Goal: Navigation & Orientation: Understand site structure

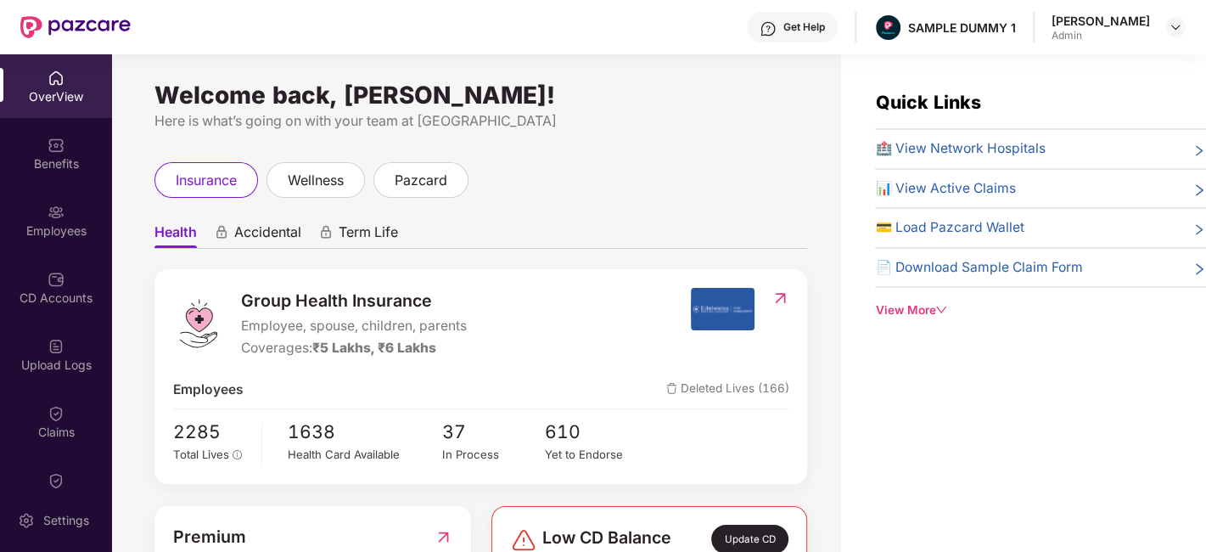
click at [431, 272] on div "Group Health Insurance Employee, spouse, children, parents Coverages: ₹5 Lakhs,…" at bounding box center [480, 376] width 653 height 214
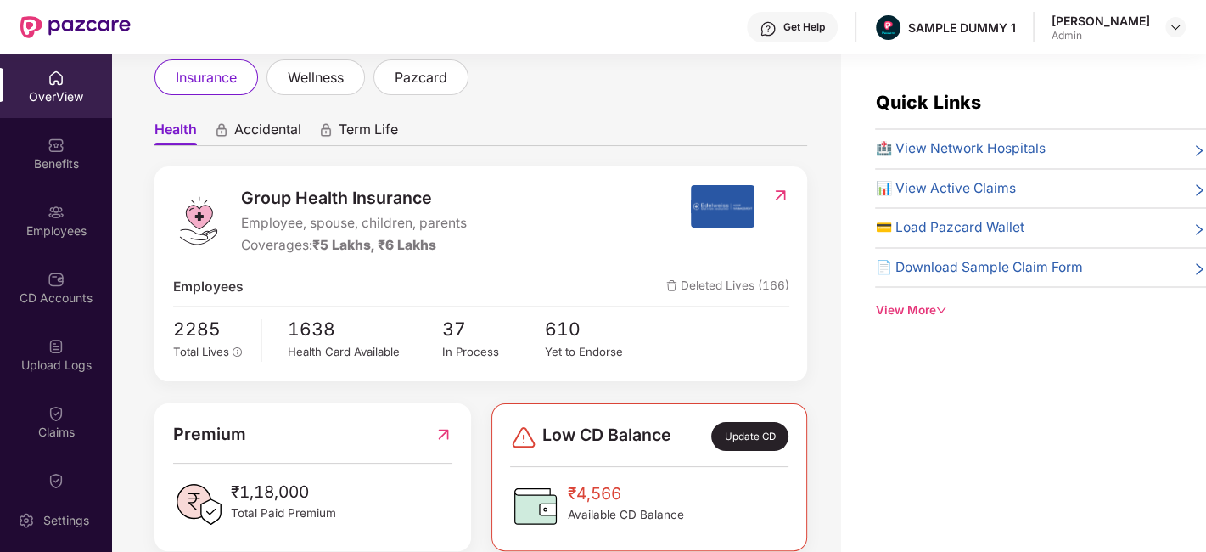
scroll to position [104, 0]
click at [273, 134] on span "Accidental" at bounding box center [267, 132] width 67 height 25
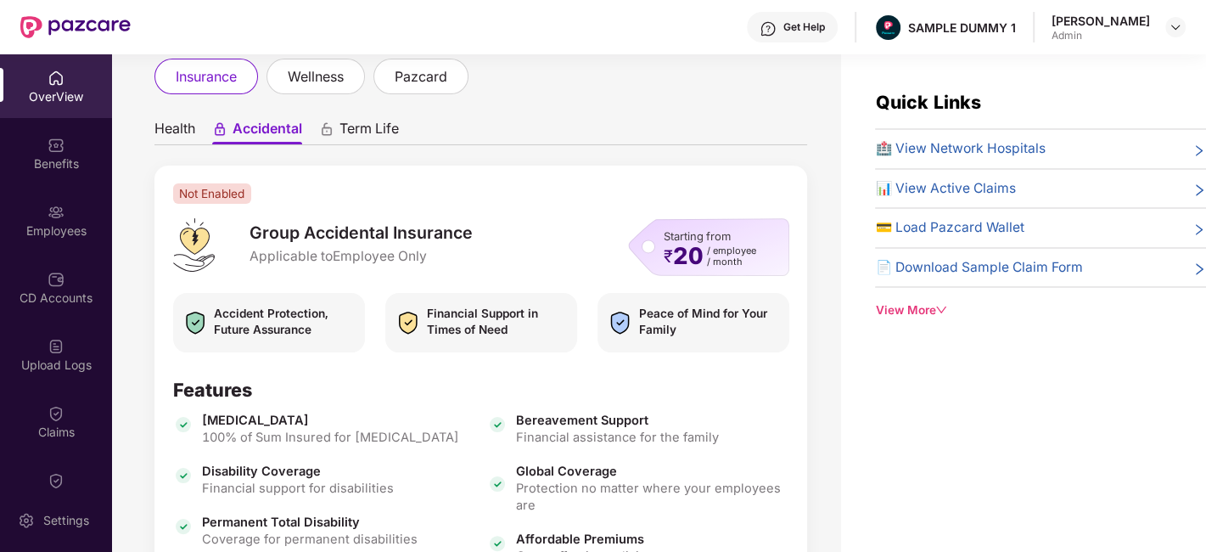
click at [380, 132] on span "Term Life" at bounding box center [368, 132] width 59 height 25
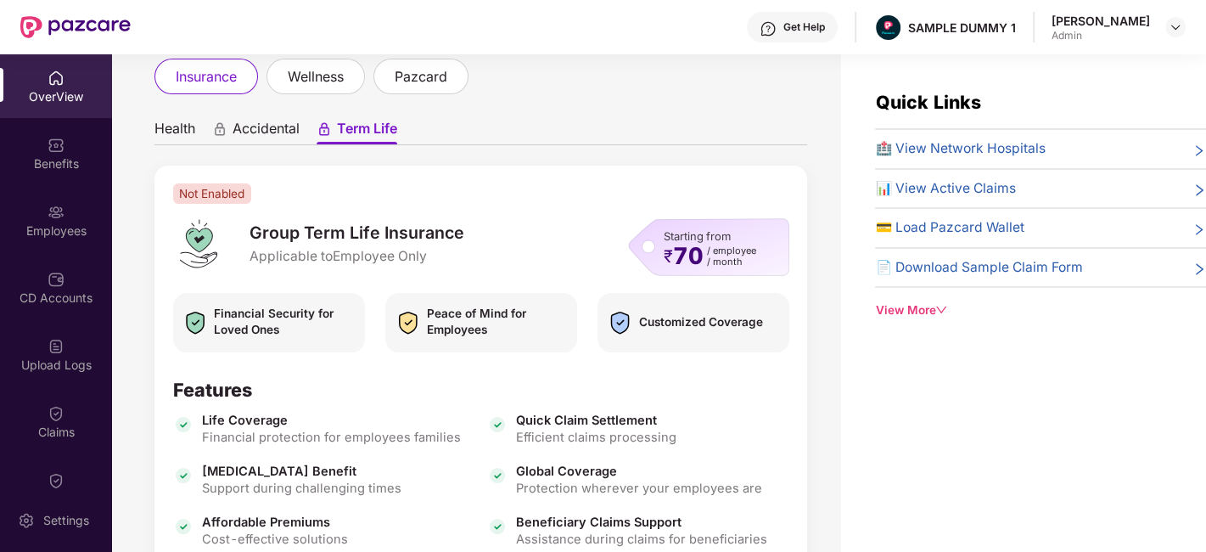
click at [184, 125] on span "Health" at bounding box center [174, 132] width 41 height 25
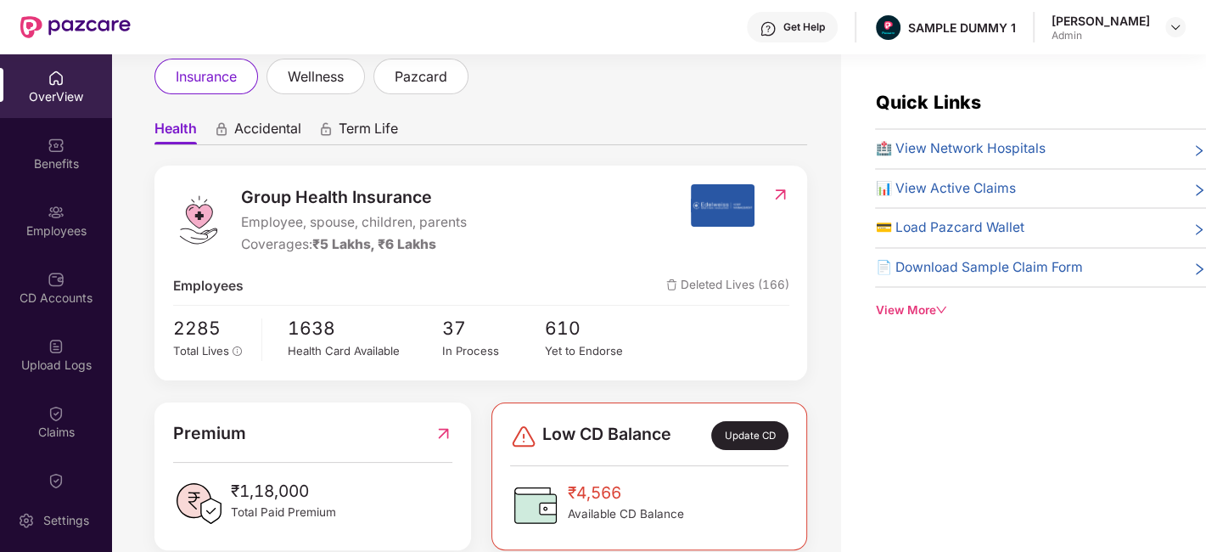
scroll to position [104, 0]
click at [323, 71] on span "wellness" at bounding box center [316, 76] width 56 height 21
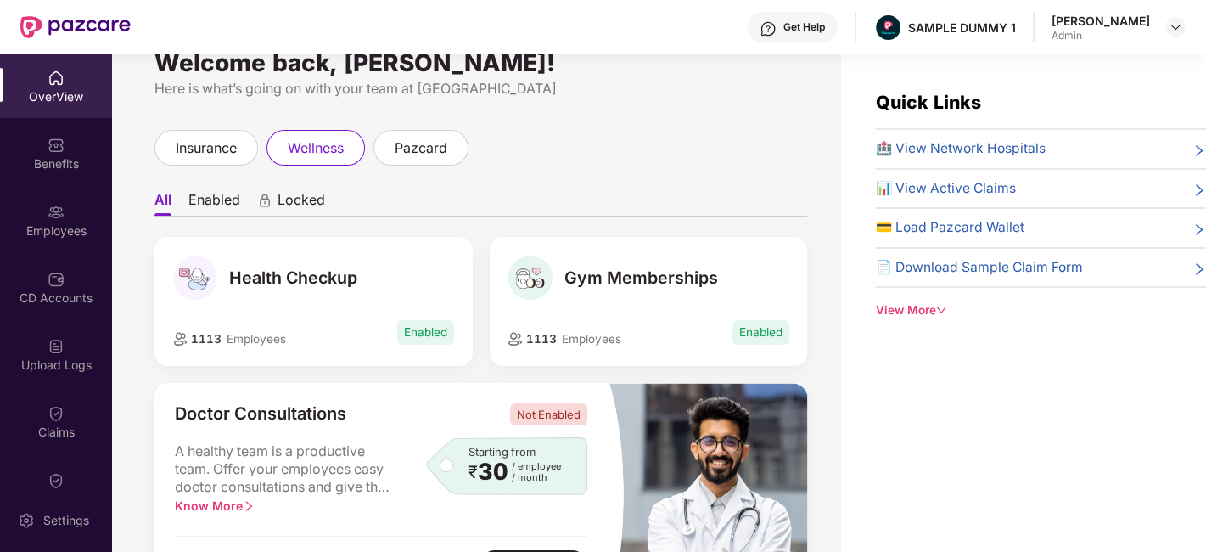
scroll to position [25, 0]
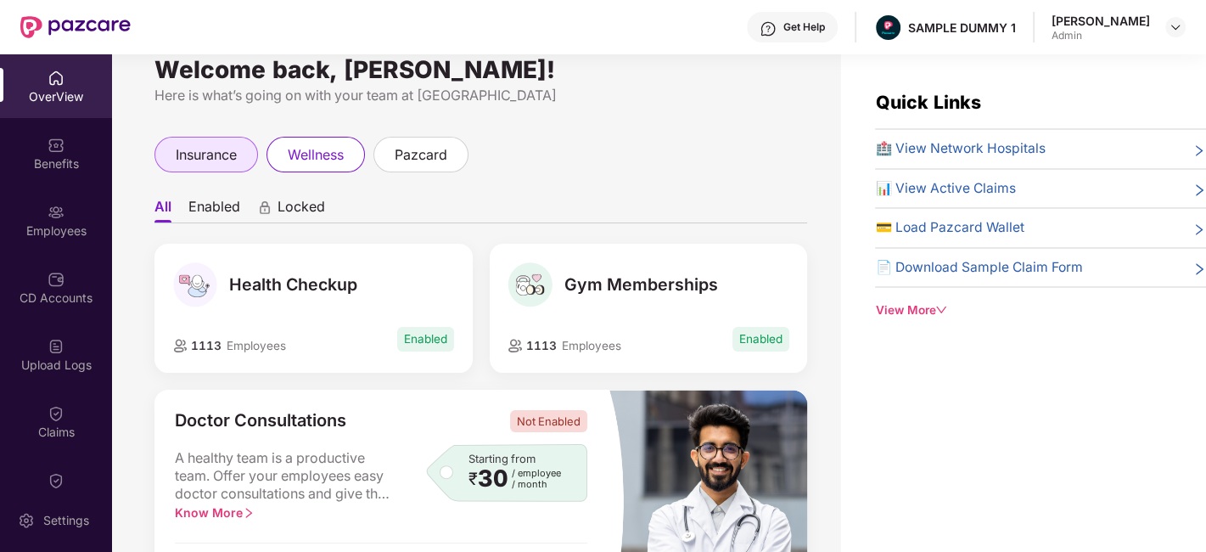
click at [250, 163] on div "insurance" at bounding box center [206, 155] width 104 height 36
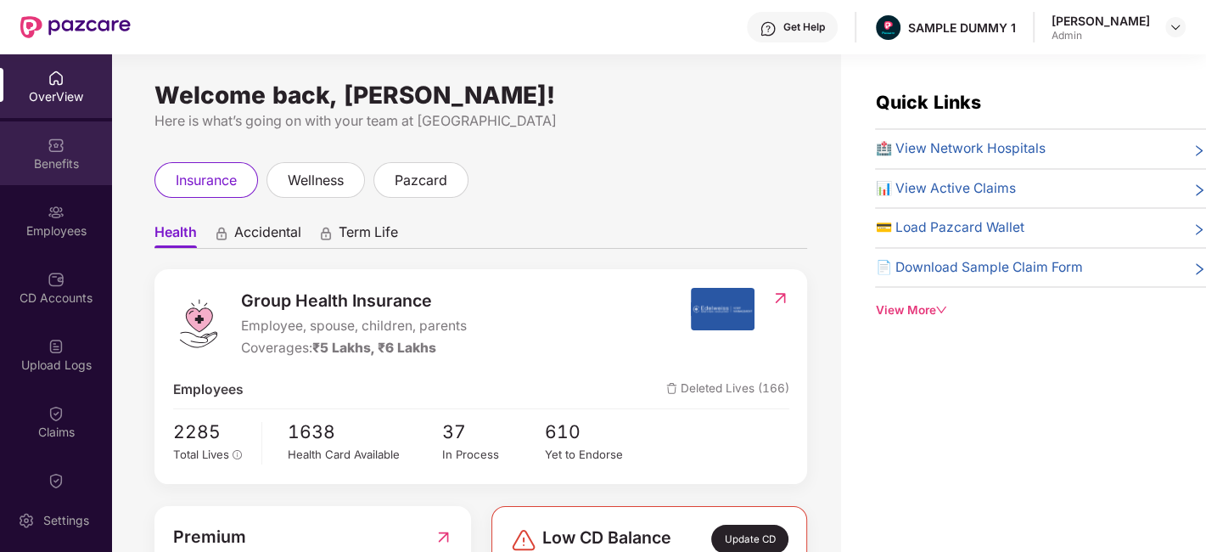
click at [51, 156] on div "Benefits" at bounding box center [56, 163] width 112 height 17
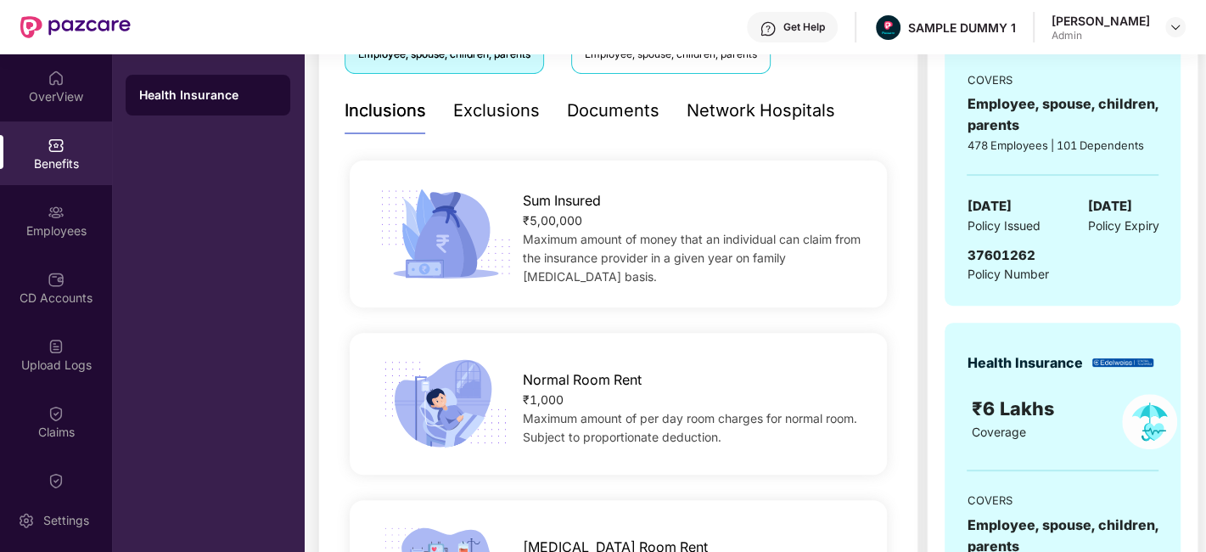
scroll to position [238, 0]
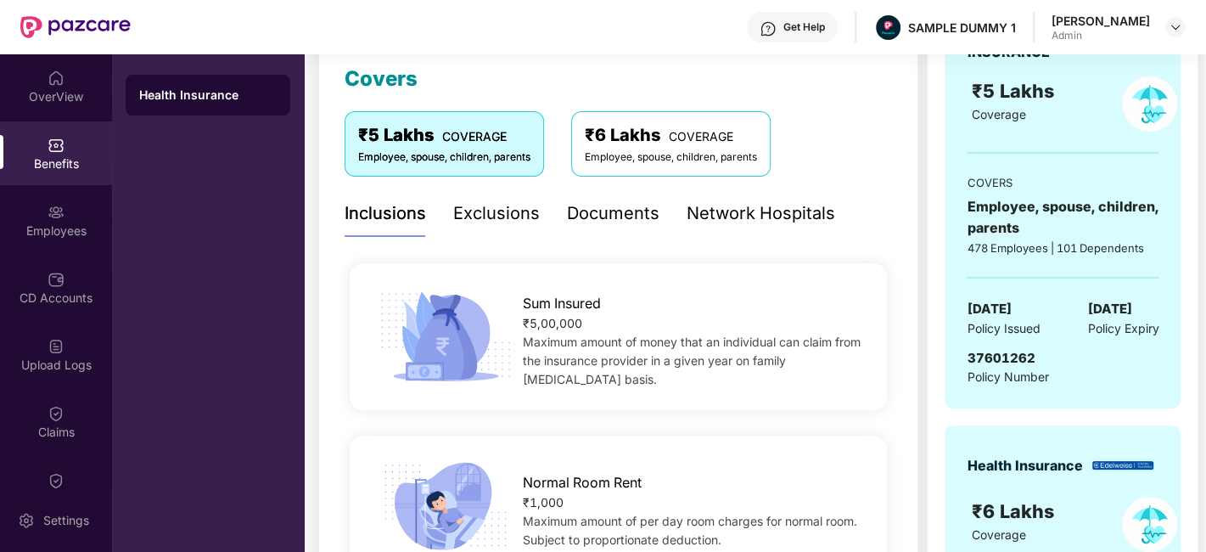
click at [495, 212] on div "Exclusions" at bounding box center [496, 213] width 87 height 26
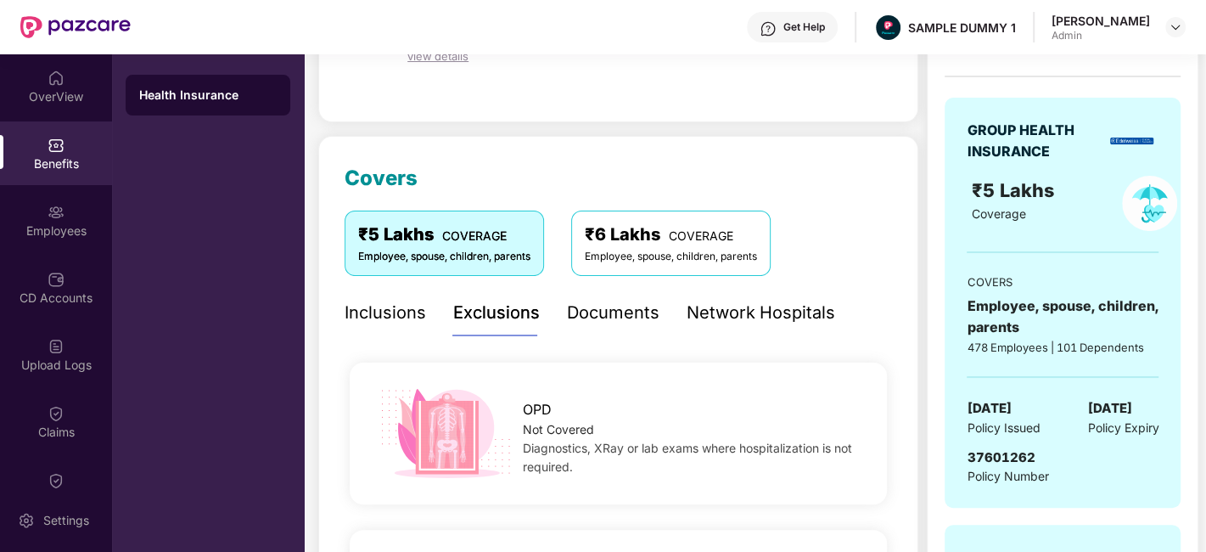
scroll to position [158, 0]
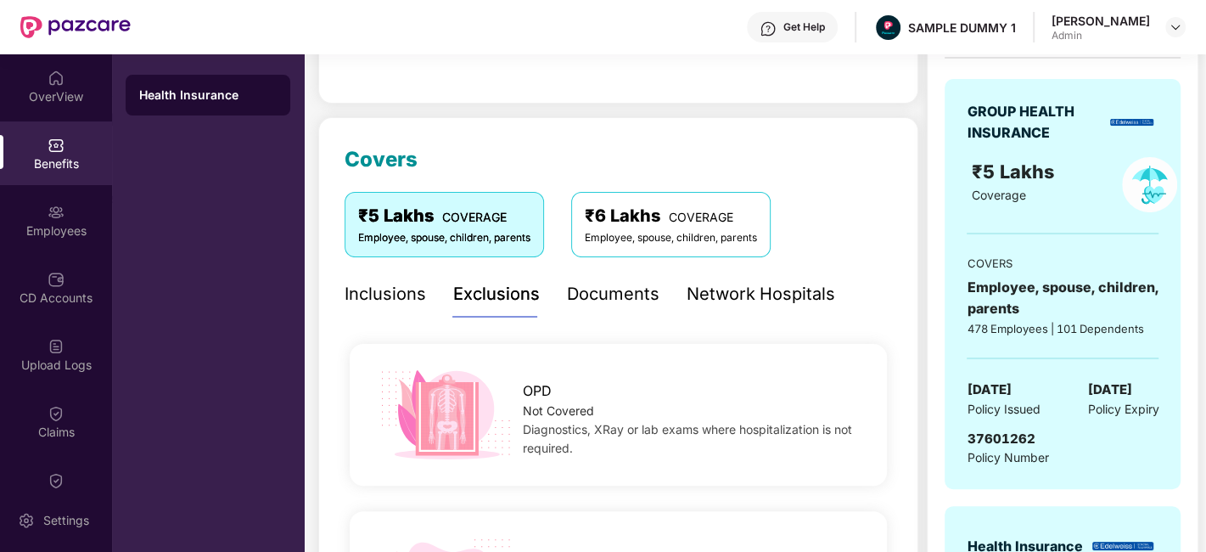
click at [606, 293] on div "Documents" at bounding box center [613, 294] width 93 height 26
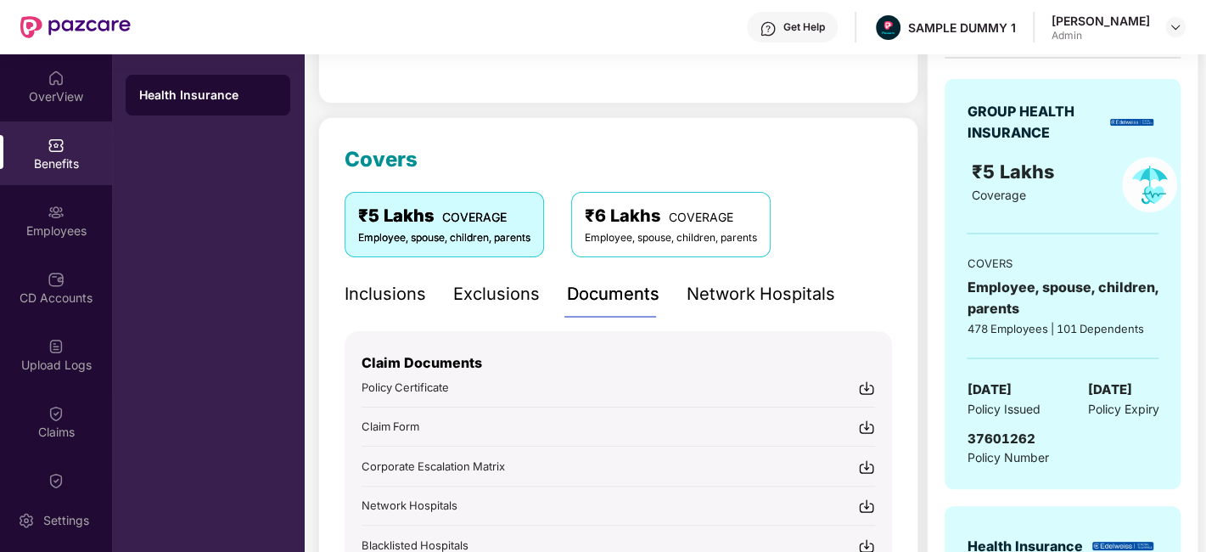
scroll to position [348, 0]
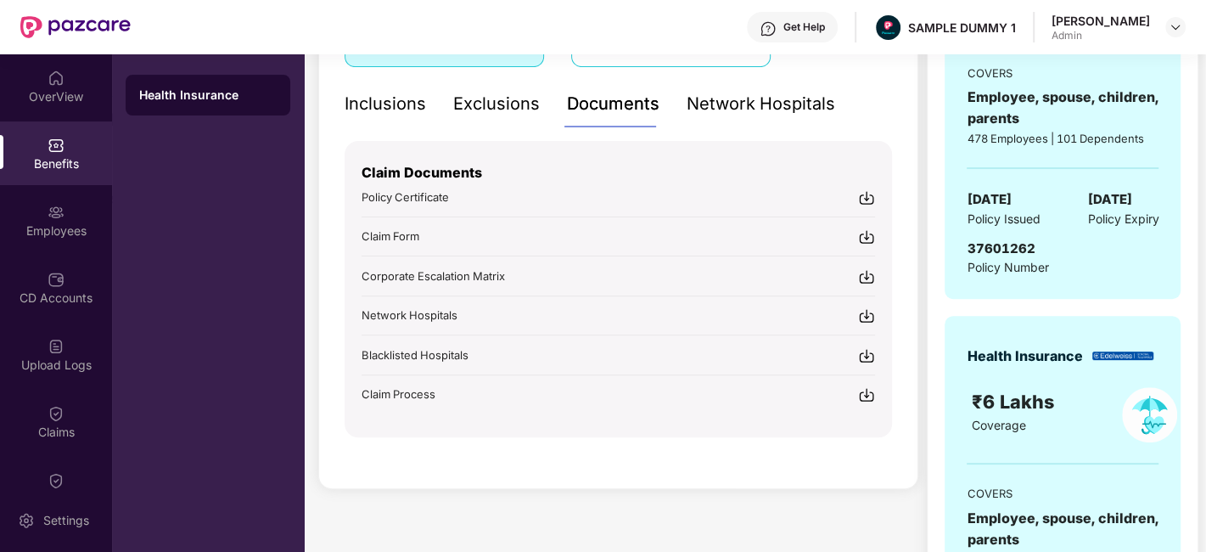
click at [812, 20] on div "Get Help" at bounding box center [804, 27] width 42 height 14
click at [326, 150] on div "Covers ₹5 Lakhs COVERAGE Employee, spouse, children, parents ₹6 Lakhs COVERAGE …" at bounding box center [618, 208] width 600 height 562
click at [710, 109] on div "Network Hospitals" at bounding box center [761, 104] width 149 height 26
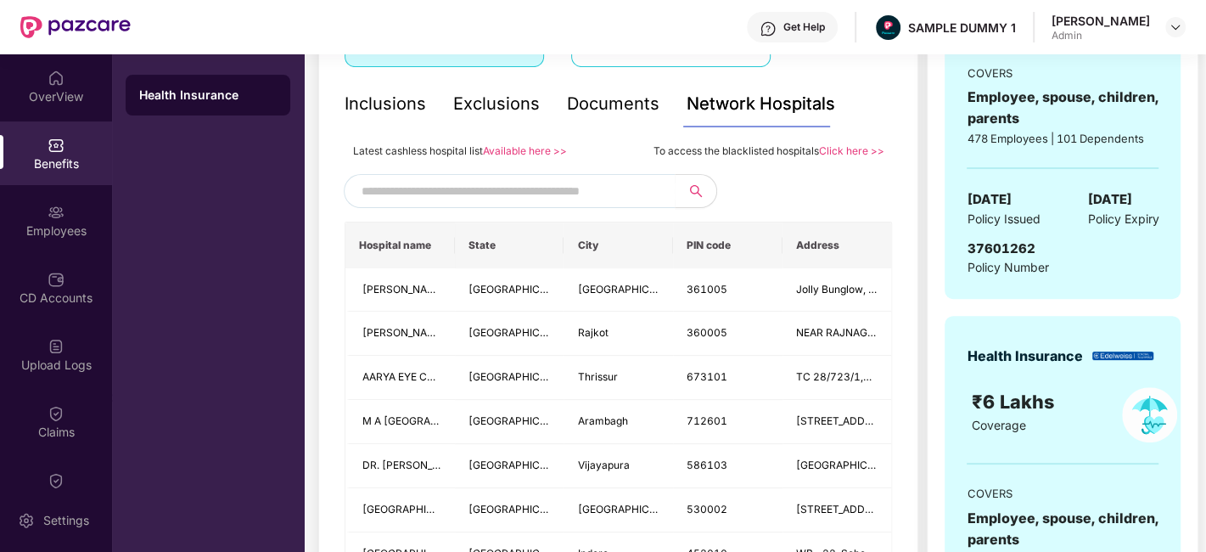
scroll to position [221, 0]
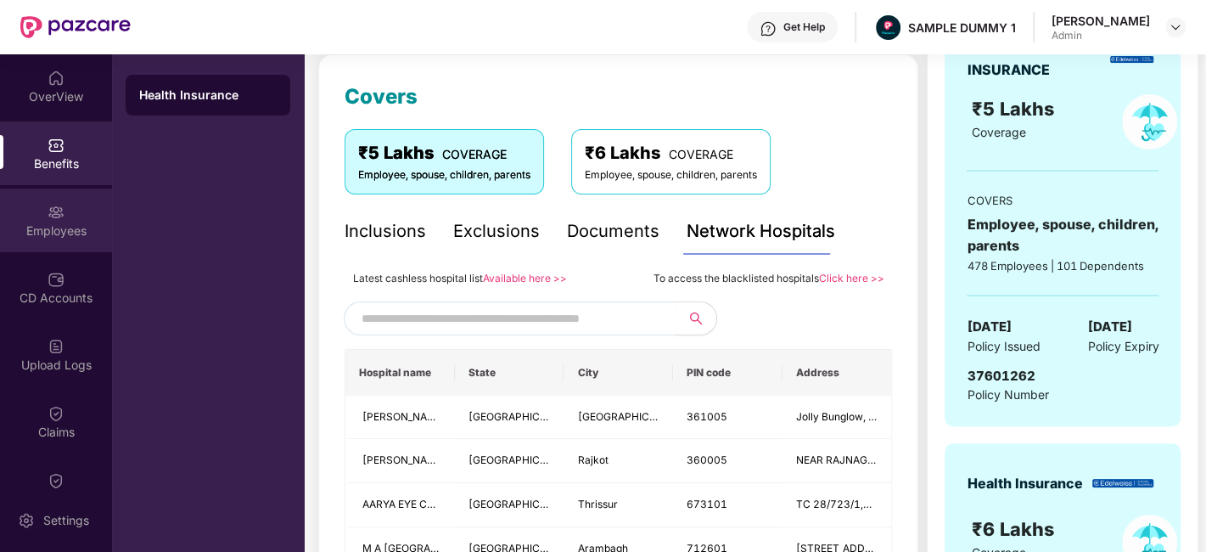
click at [55, 222] on div "Employees" at bounding box center [56, 230] width 112 height 17
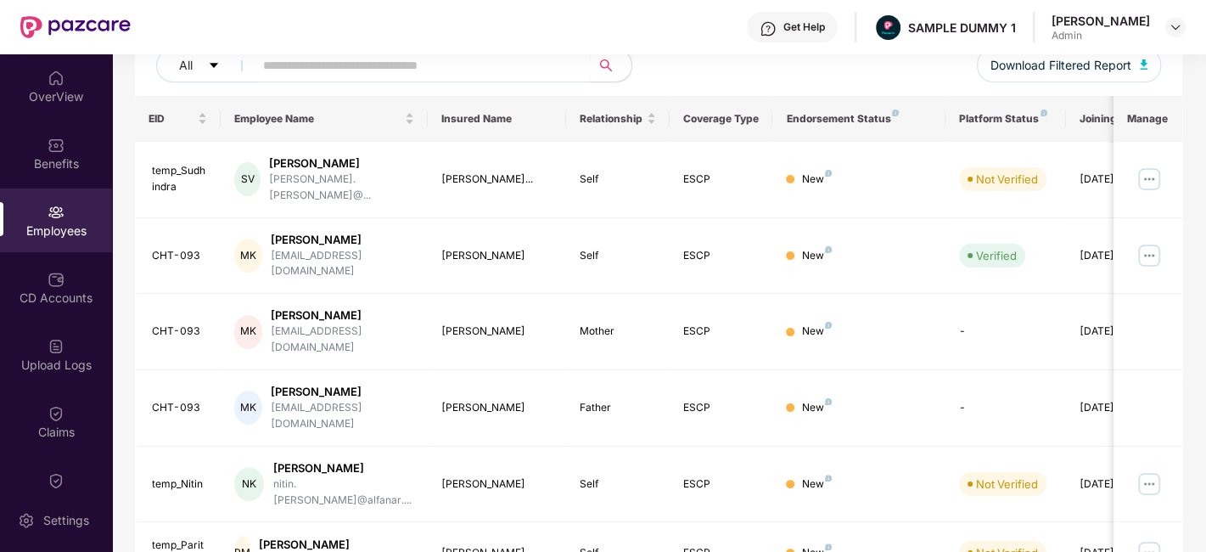
scroll to position [11, 0]
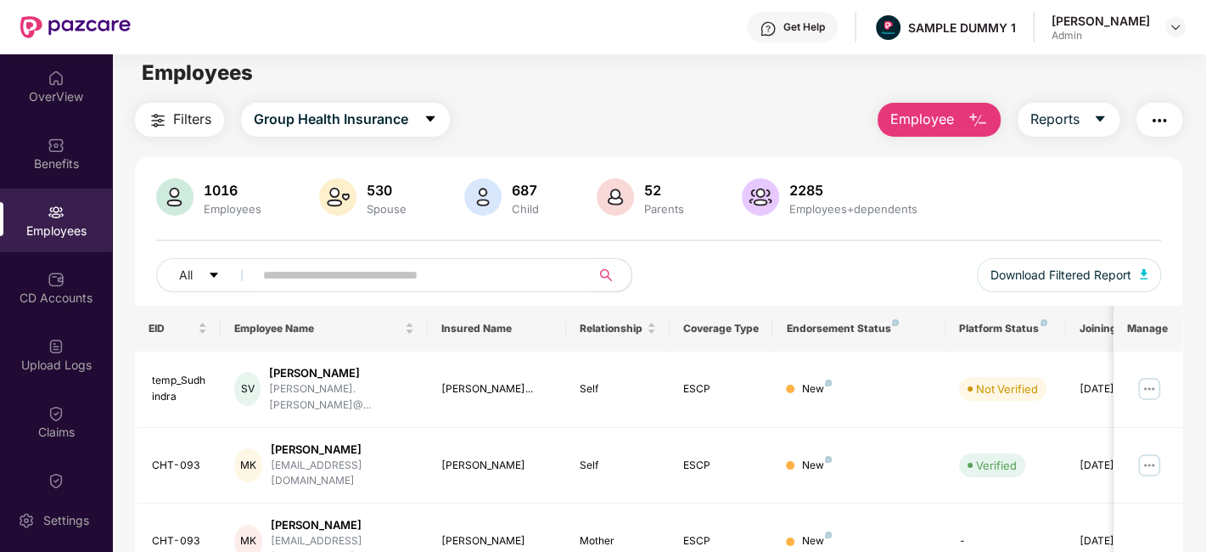
click at [965, 117] on button "Employee" at bounding box center [939, 120] width 123 height 34
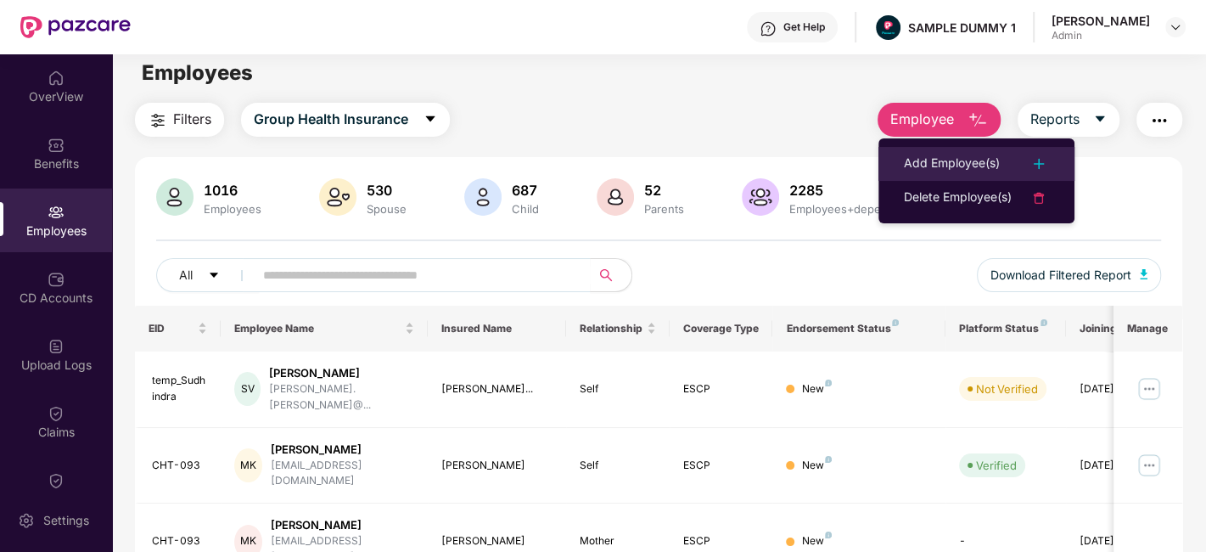
click at [957, 156] on div "Add Employee(s)" at bounding box center [952, 164] width 96 height 20
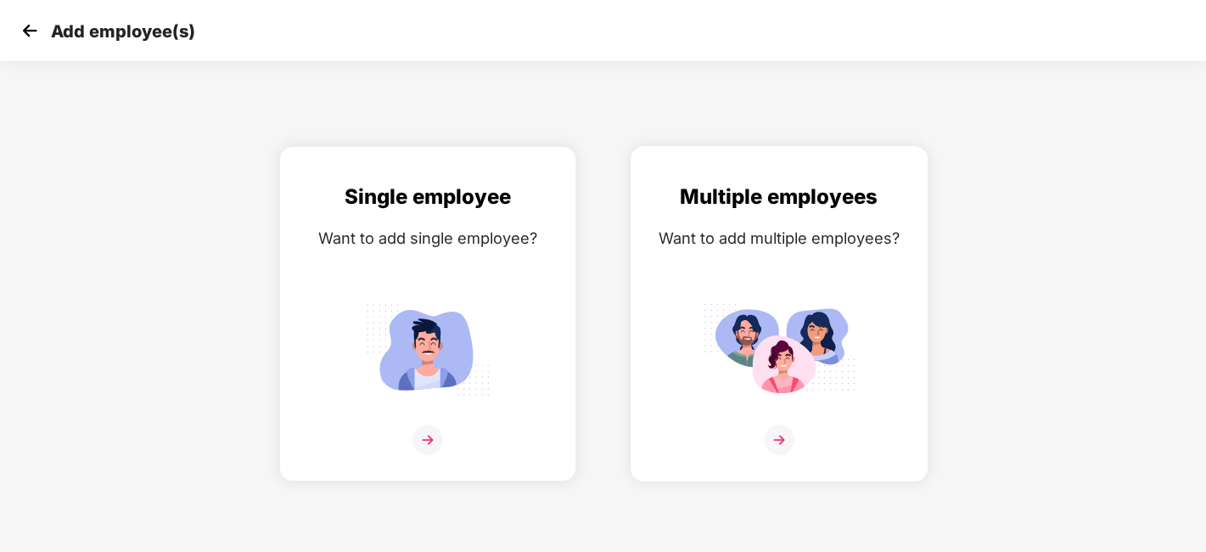
click at [714, 294] on div "Multiple employees Want to add multiple employees?" at bounding box center [778, 328] width 261 height 295
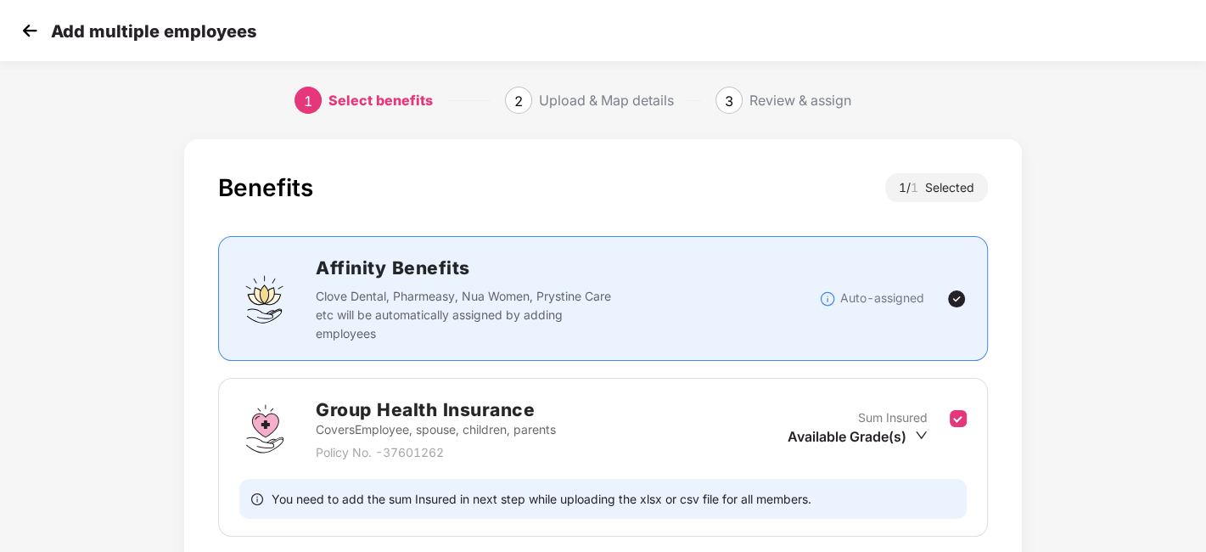
scroll to position [131, 0]
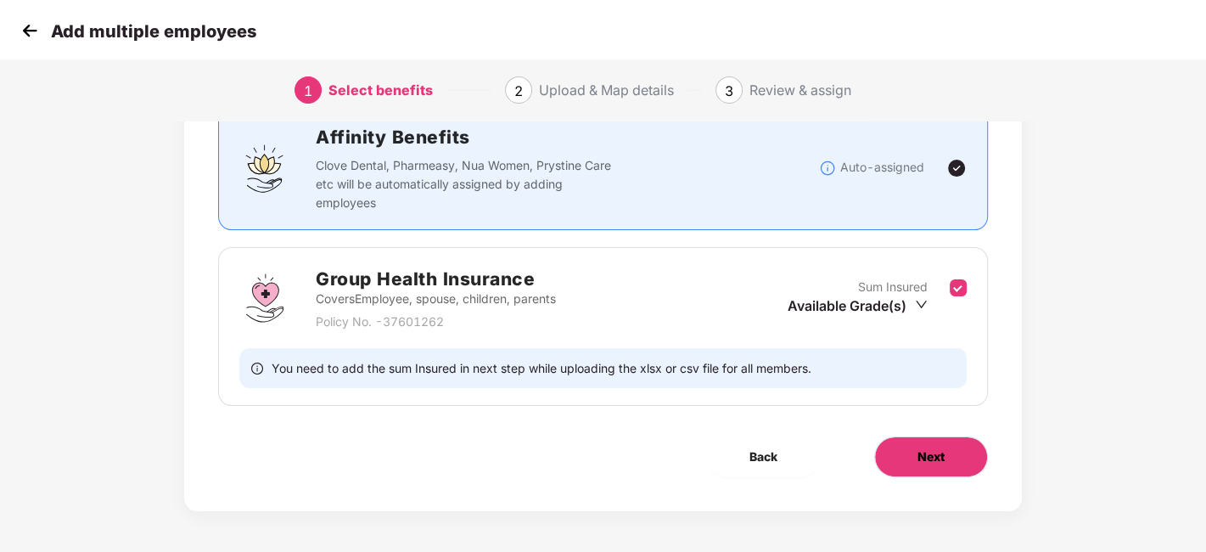
click at [903, 464] on button "Next" at bounding box center [931, 456] width 114 height 41
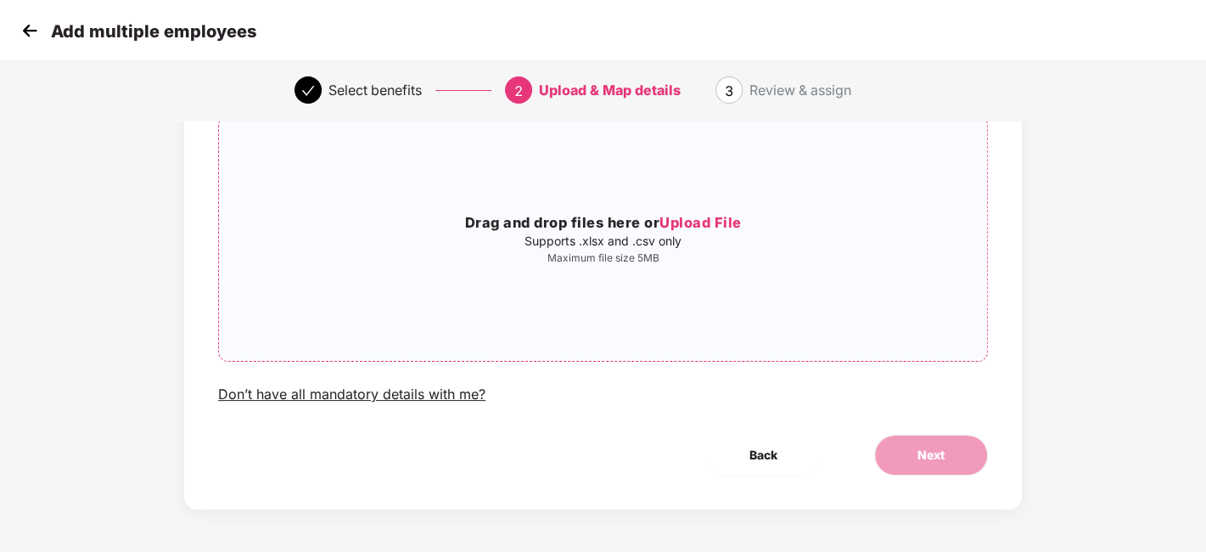
scroll to position [0, 0]
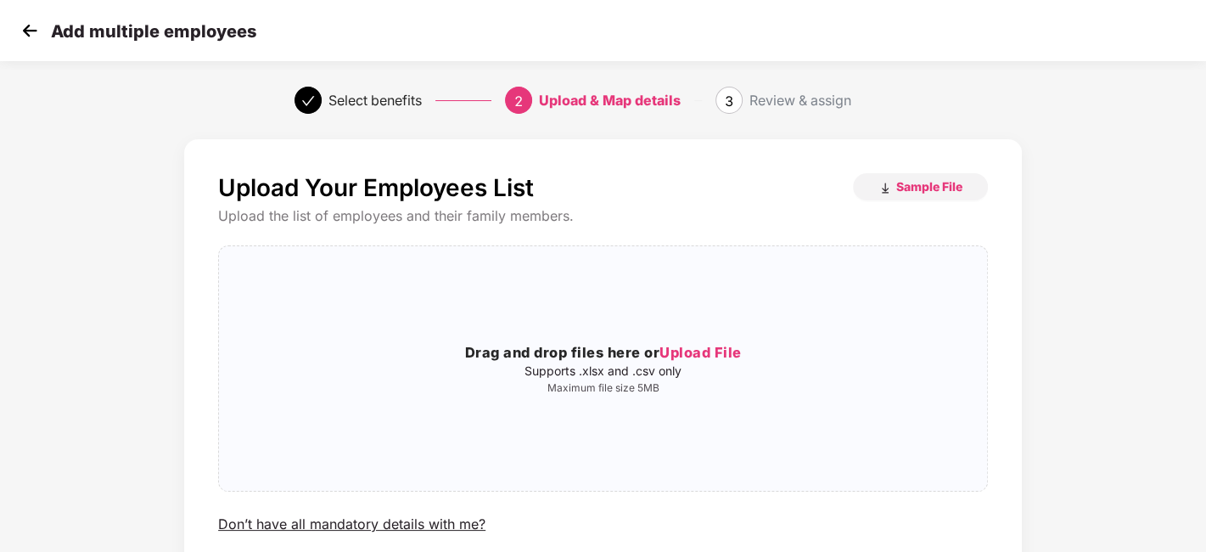
click at [25, 27] on img at bounding box center [29, 30] width 25 height 25
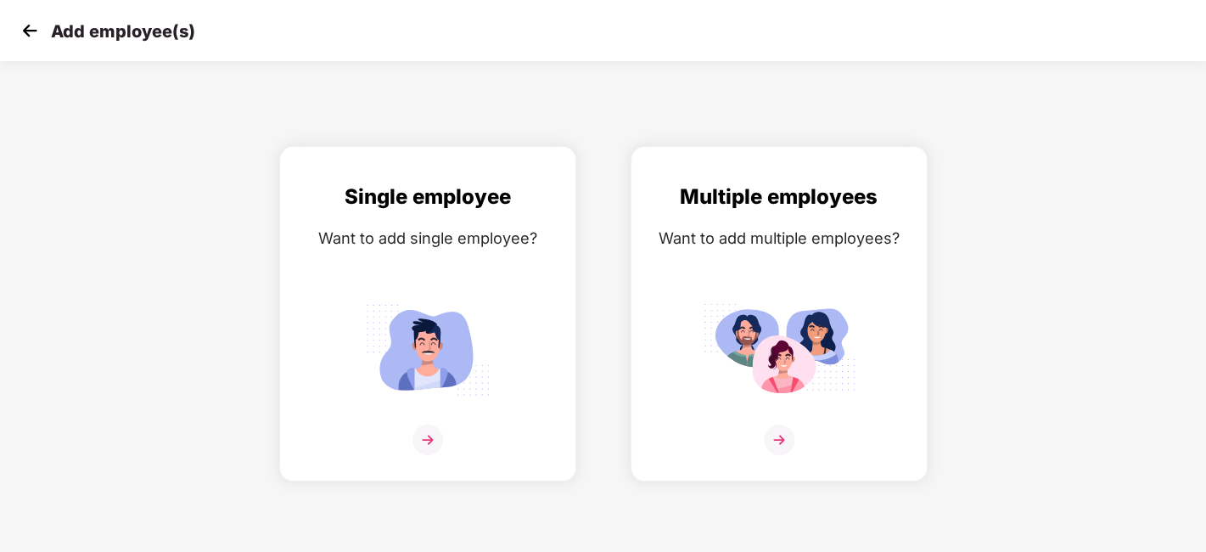
click at [25, 27] on img at bounding box center [29, 30] width 25 height 25
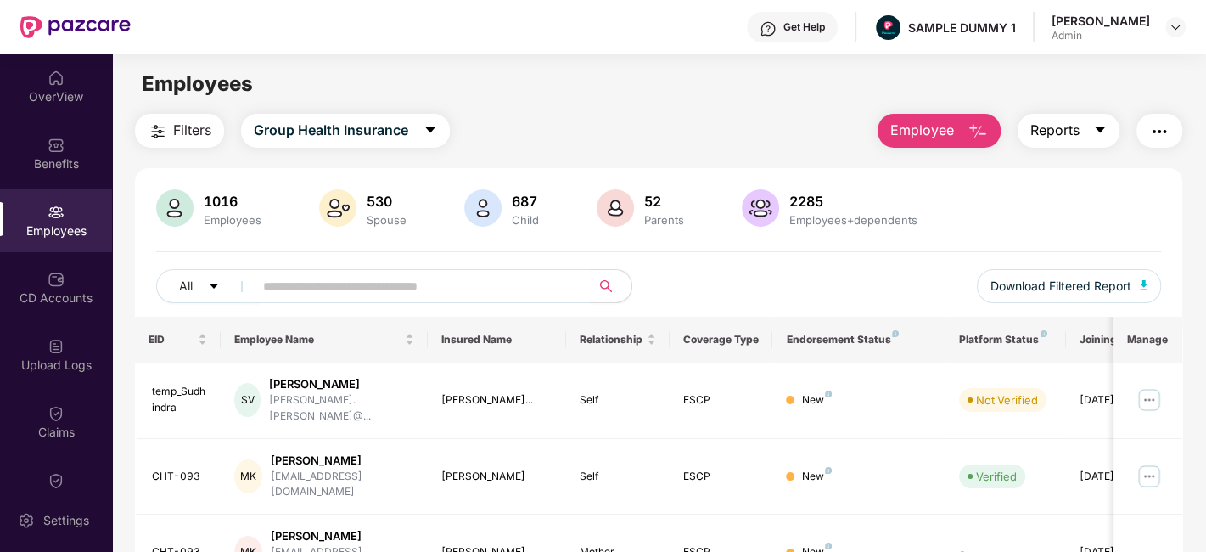
click at [1084, 140] on button "Reports" at bounding box center [1069, 131] width 102 height 34
click at [1169, 130] on img "button" at bounding box center [1159, 131] width 20 height 20
click at [734, 127] on div "Filters Group Health Insurance Employee Reports" at bounding box center [658, 131] width 1047 height 34
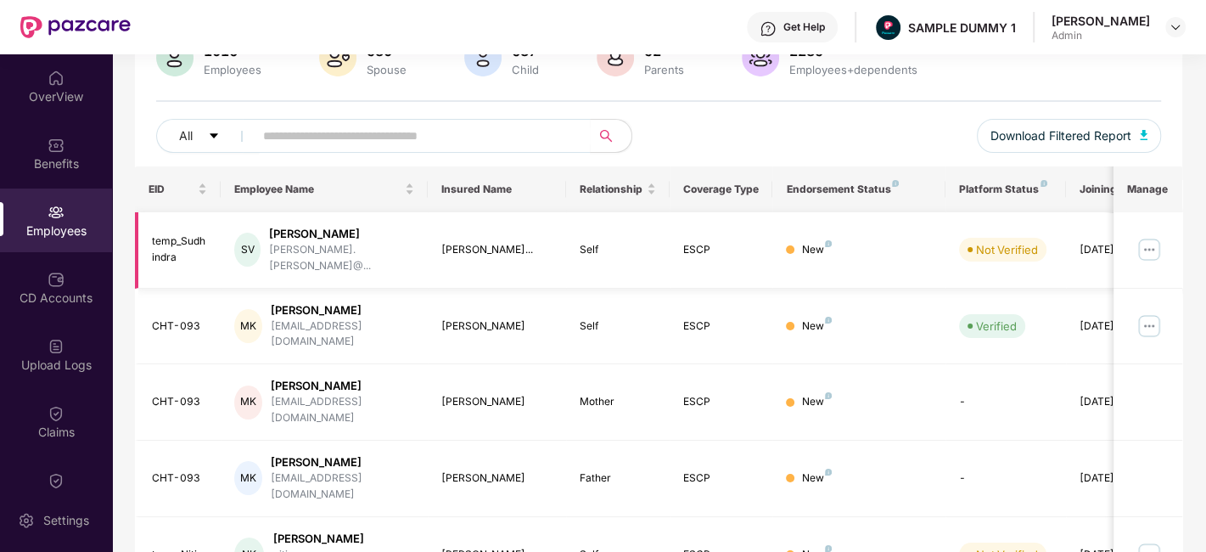
click at [1141, 240] on img at bounding box center [1149, 249] width 27 height 27
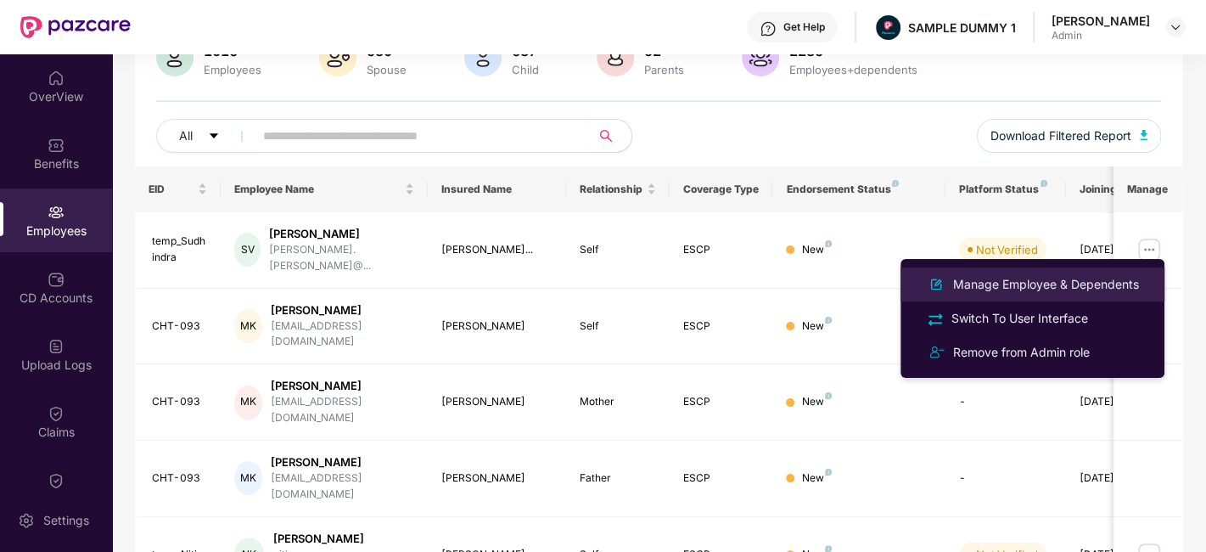
click at [1012, 295] on li "Manage Employee & Dependents" at bounding box center [1032, 284] width 264 height 34
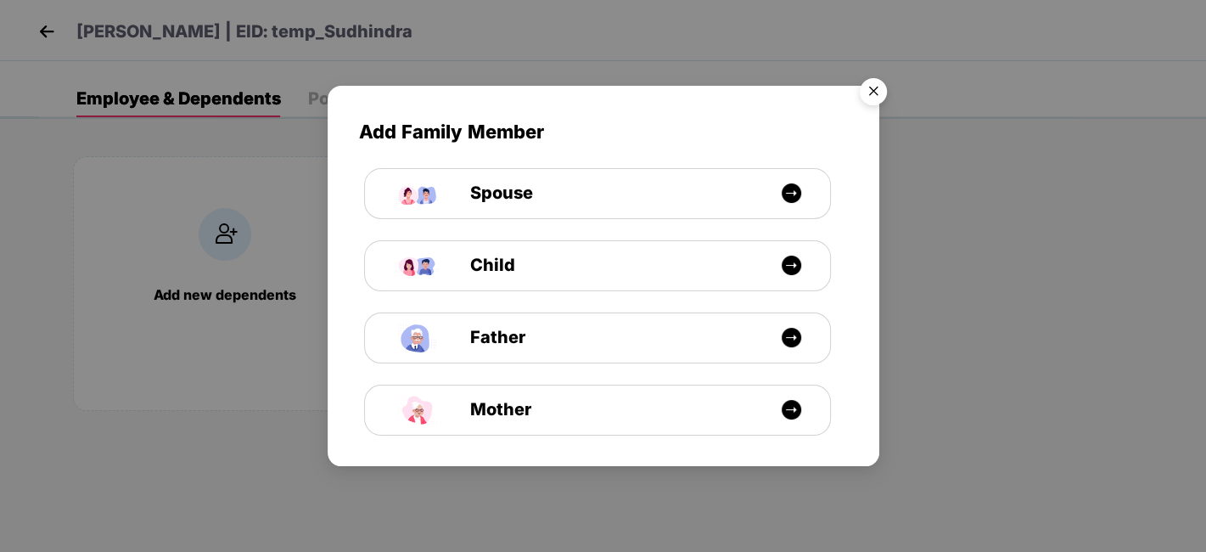
click at [877, 93] on img "Close" at bounding box center [874, 94] width 48 height 48
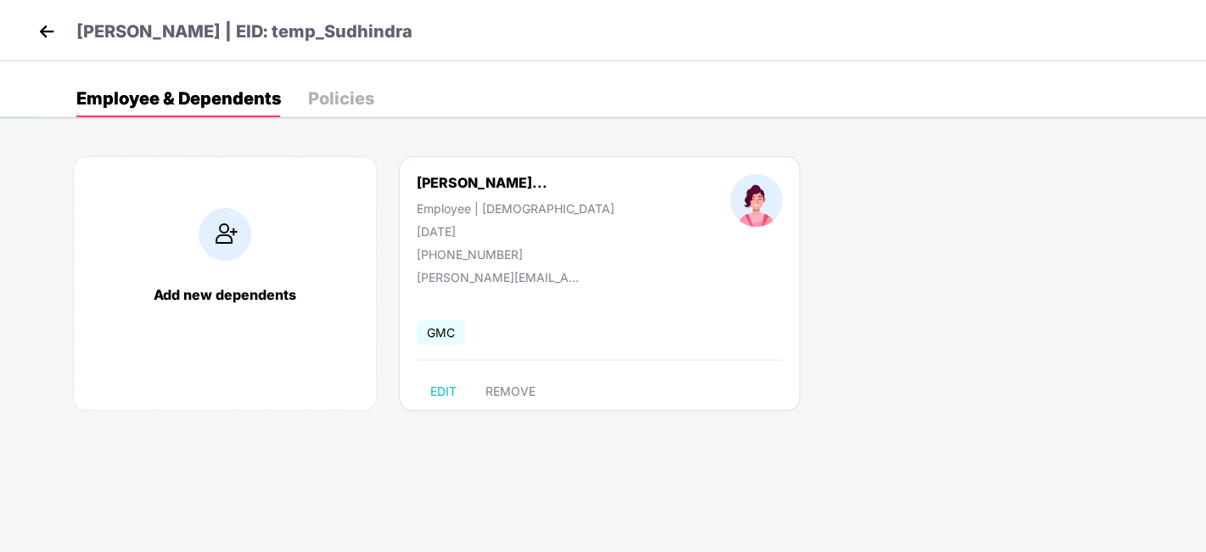
click at [41, 36] on img at bounding box center [46, 31] width 25 height 25
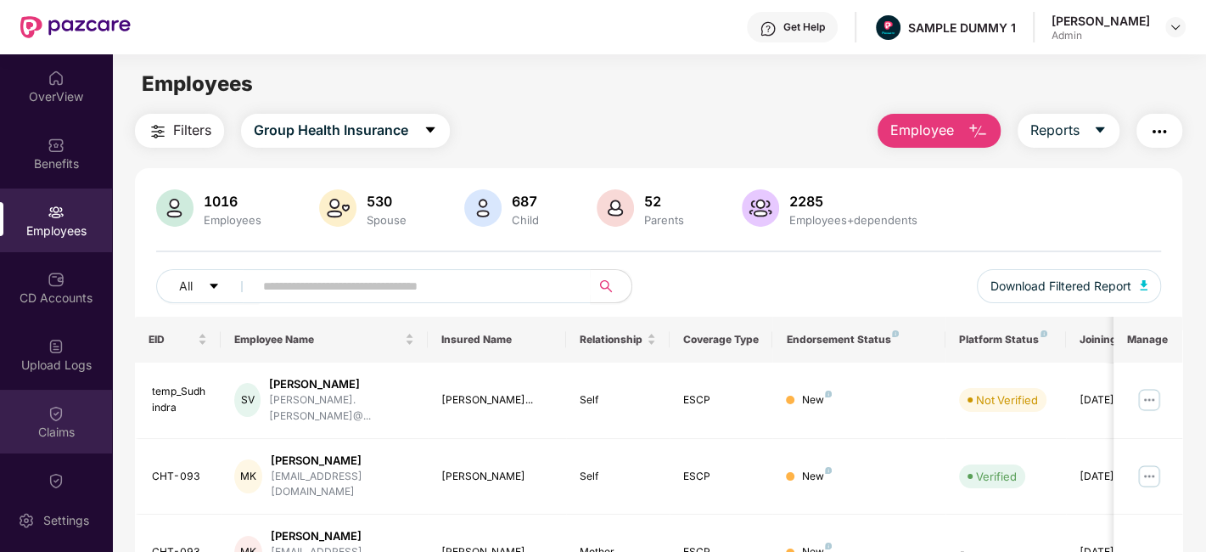
click at [46, 429] on div "Claims" at bounding box center [56, 431] width 112 height 17
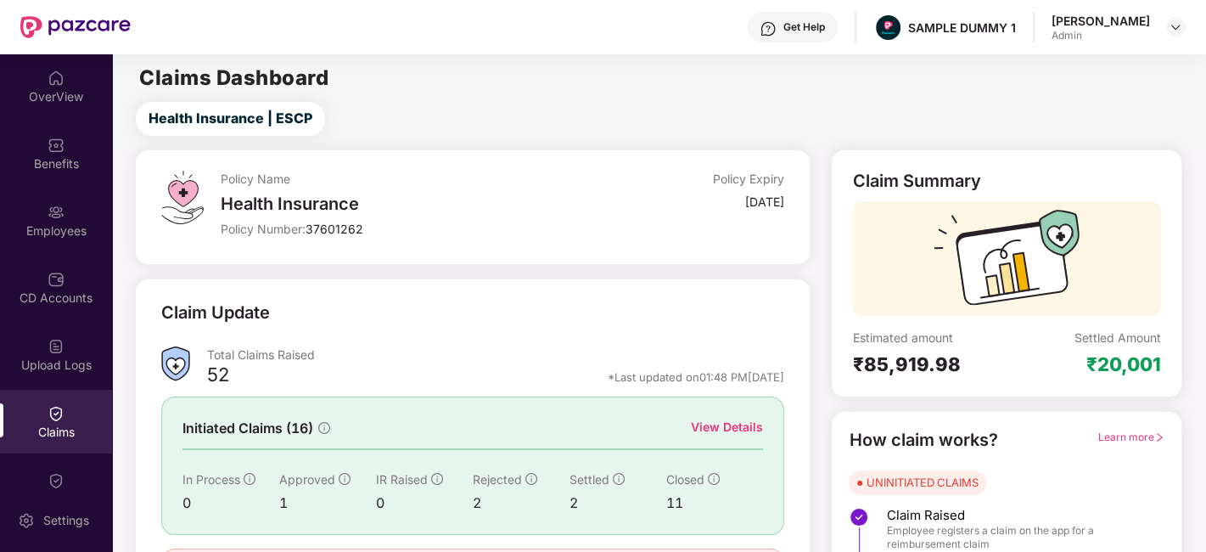
scroll to position [111, 0]
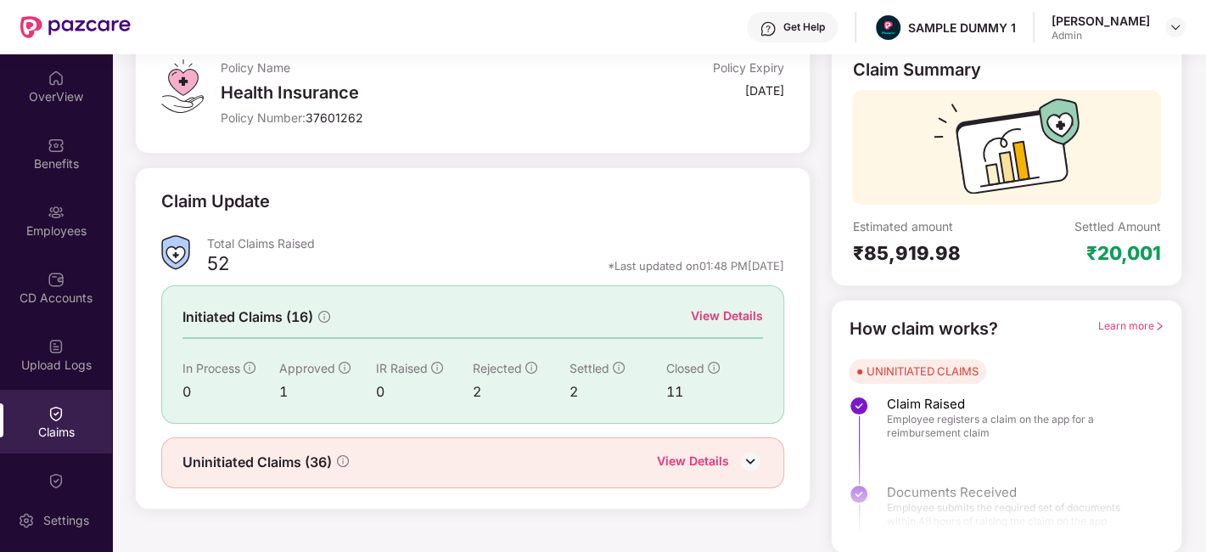
click at [720, 318] on div "View Details" at bounding box center [727, 315] width 72 height 19
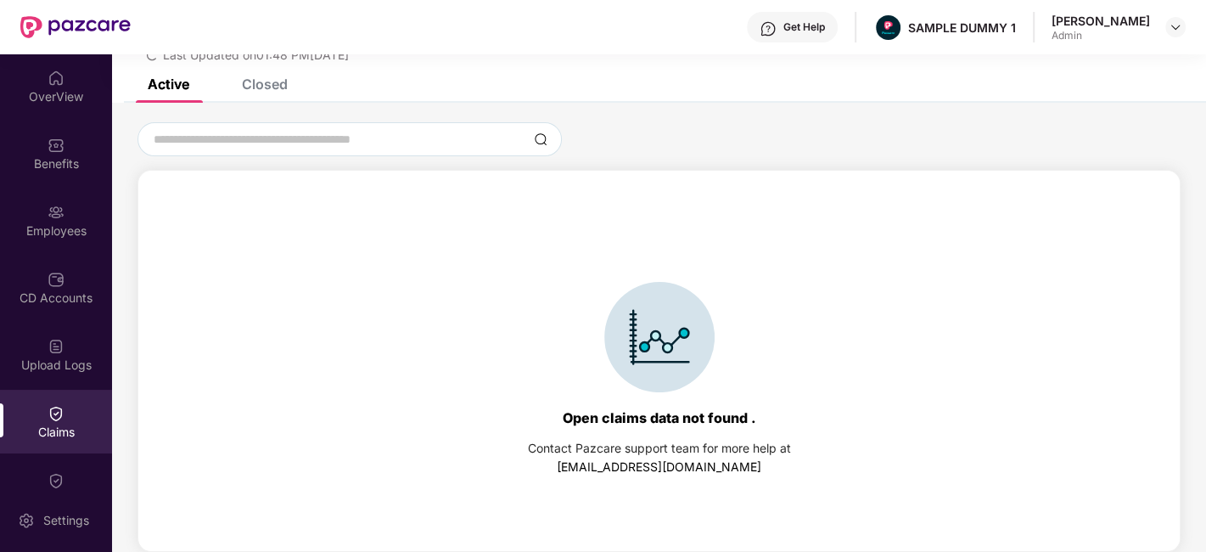
scroll to position [72, 0]
click at [250, 89] on div "Closed" at bounding box center [265, 84] width 46 height 17
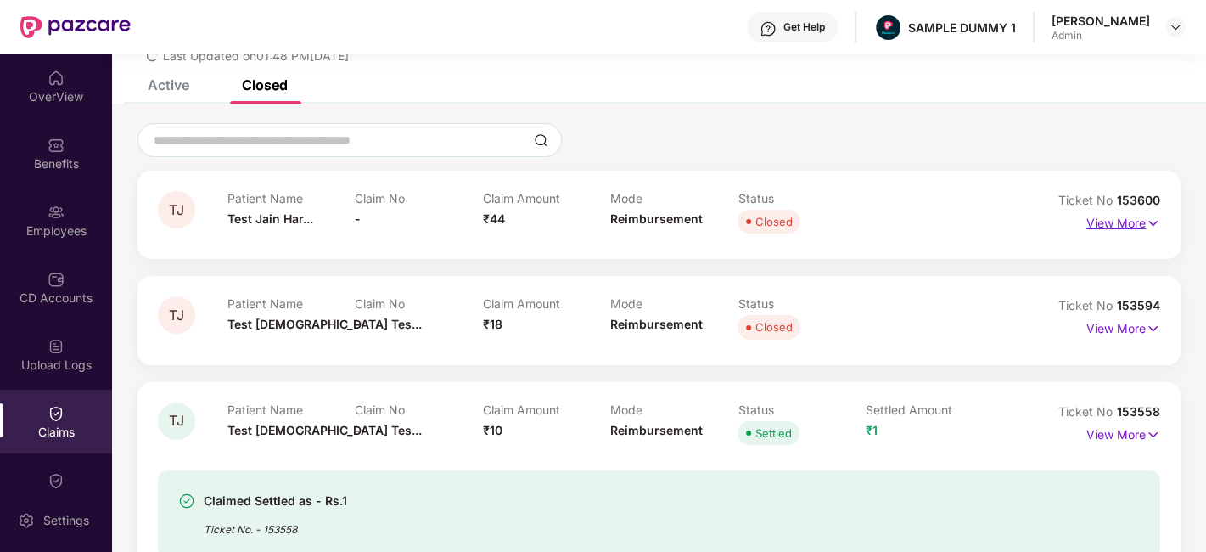
click at [1149, 219] on img at bounding box center [1153, 223] width 14 height 19
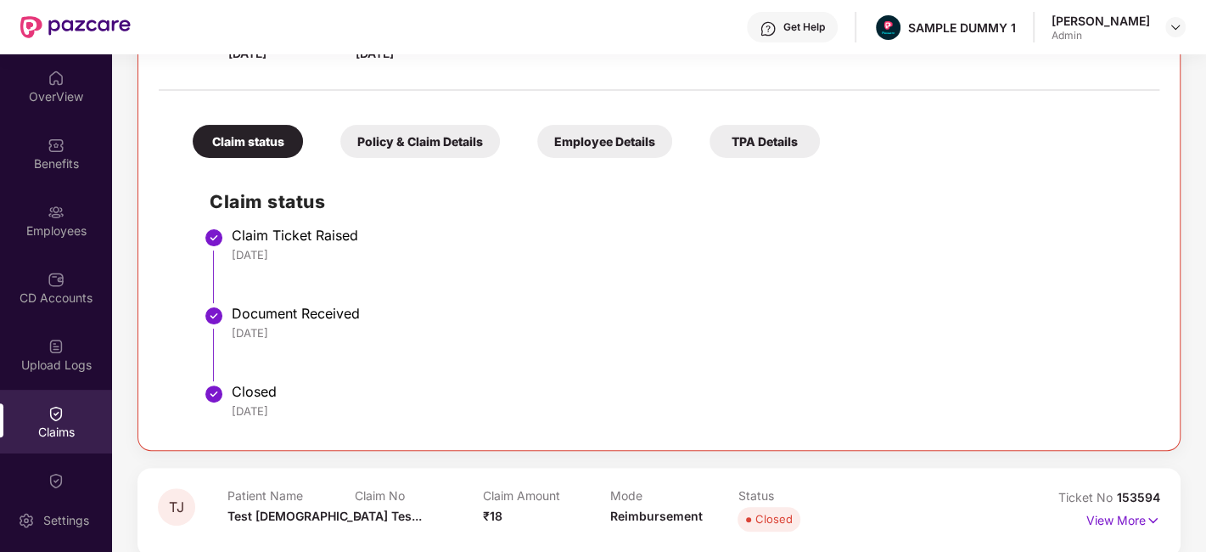
scroll to position [303, 0]
click at [436, 142] on div "Policy & Claim Details" at bounding box center [420, 140] width 160 height 33
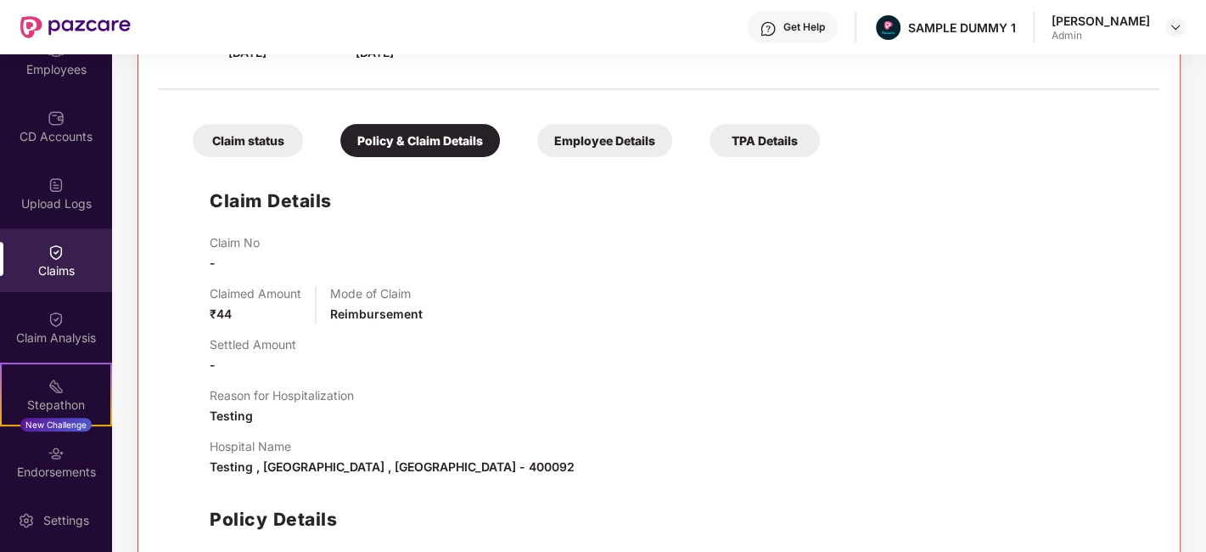
scroll to position [162, 0]
click at [61, 330] on div "Claim Analysis" at bounding box center [56, 336] width 112 height 17
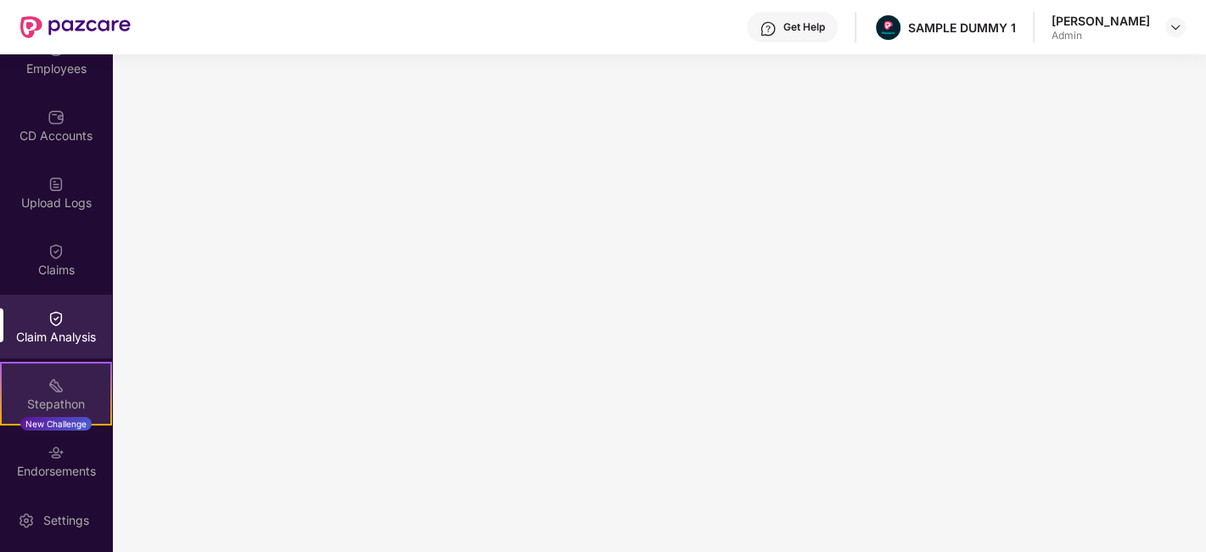
click at [78, 384] on div "Stepathon New Challenge" at bounding box center [56, 394] width 112 height 64
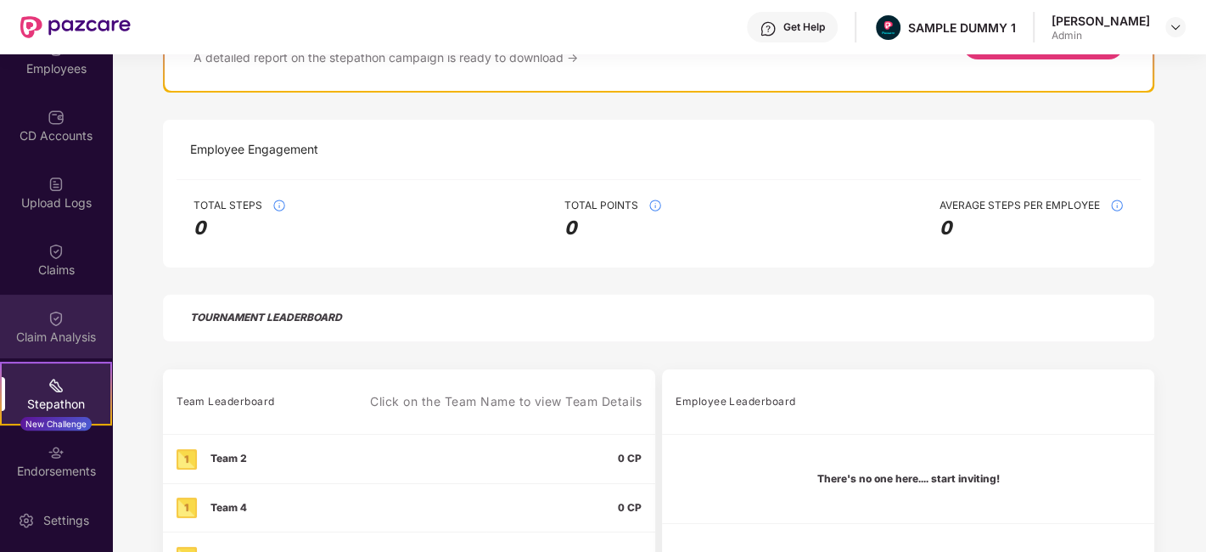
scroll to position [303, 0]
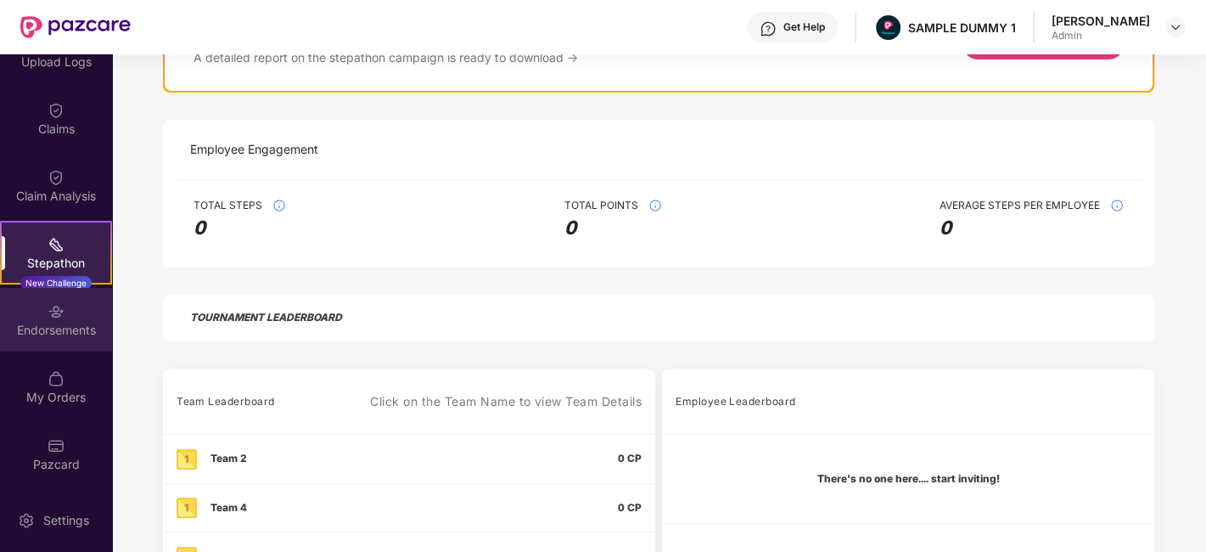
click at [41, 333] on div "Endorsements" at bounding box center [56, 330] width 112 height 17
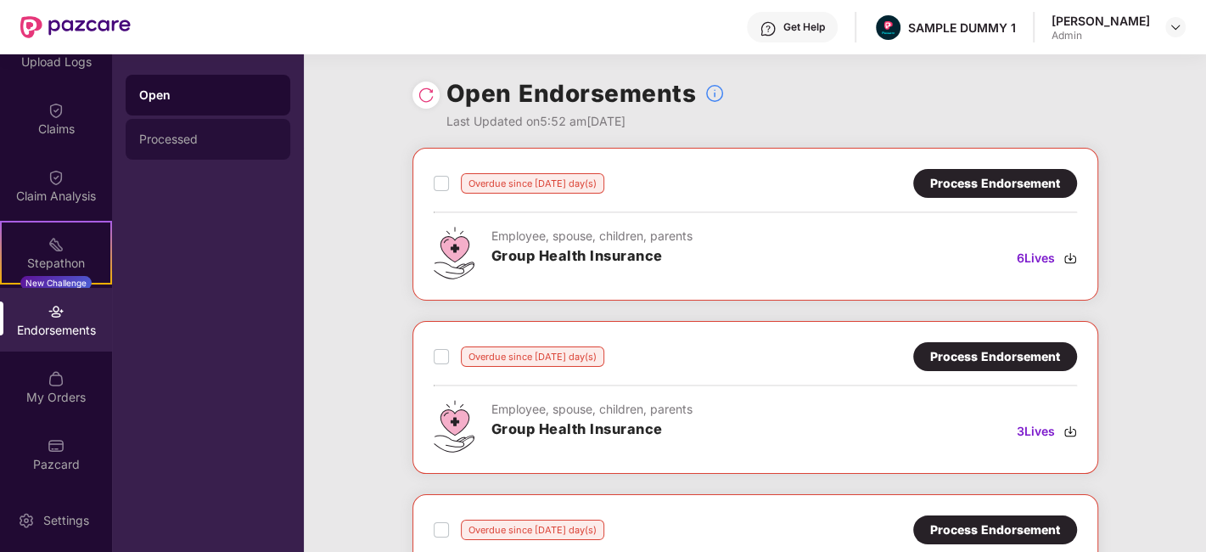
click at [150, 128] on div "Processed" at bounding box center [208, 139] width 165 height 41
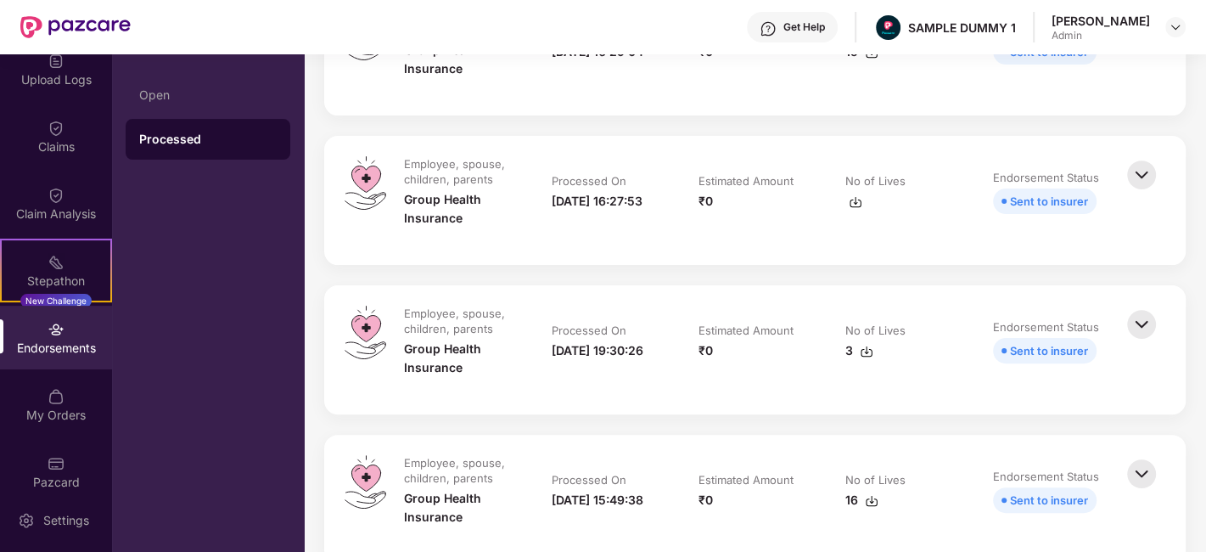
scroll to position [278, 0]
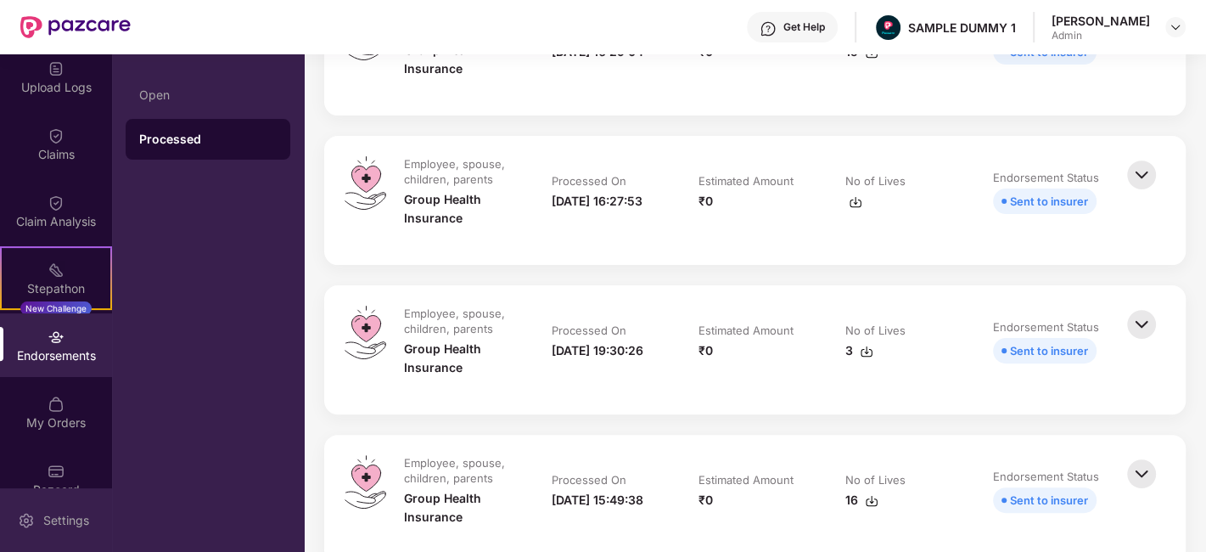
click at [58, 515] on div "Settings" at bounding box center [66, 520] width 56 height 17
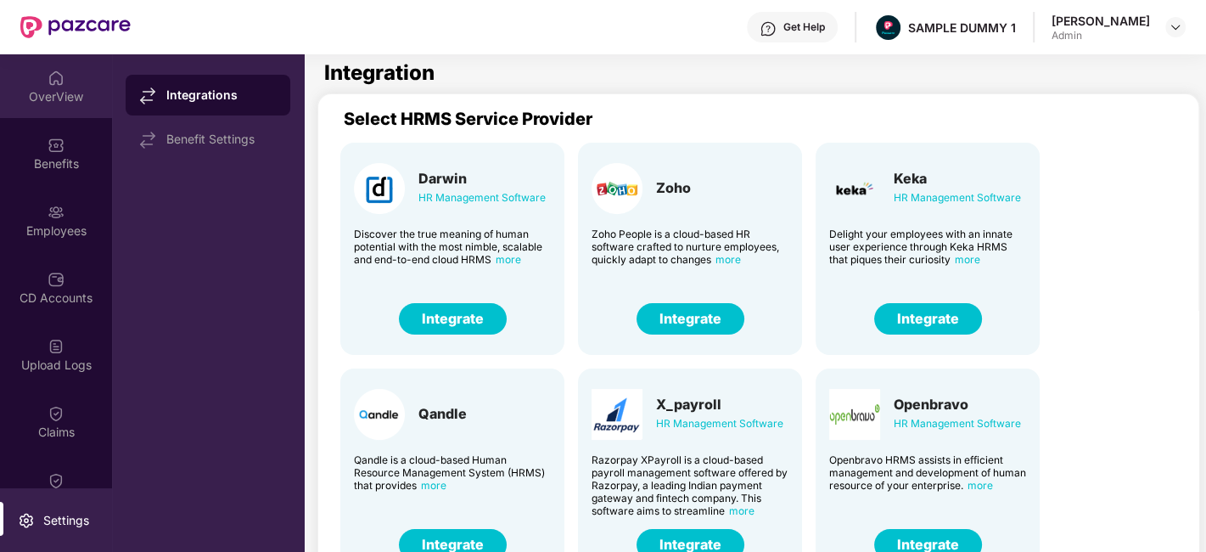
click at [57, 88] on div "OverView" at bounding box center [56, 96] width 112 height 17
